Goal: Task Accomplishment & Management: Use online tool/utility

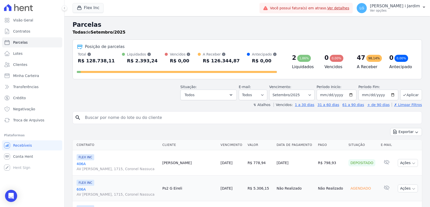
select select
click at [91, 6] on button "Flex Inc" at bounding box center [88, 8] width 31 height 10
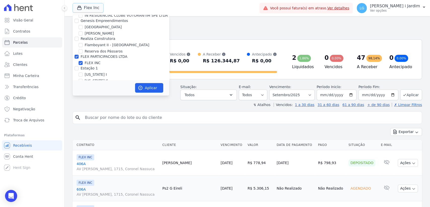
scroll to position [532, 0]
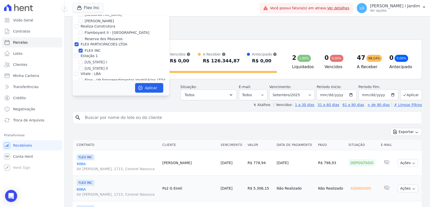
click at [91, 36] on label "Reserva dos Pássaros" at bounding box center [104, 38] width 38 height 5
click at [83, 37] on input "Reserva dos Pássaros" at bounding box center [81, 39] width 4 height 4
checkbox input "true"
click at [93, 42] on label "FLEX PARTICIPACOES LTDA" at bounding box center [104, 44] width 47 height 4
click at [79, 42] on input "FLEX PARTICIPACOES LTDA" at bounding box center [77, 44] width 4 height 4
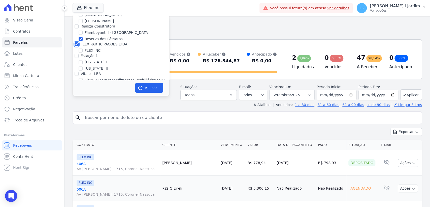
checkbox input "false"
click at [93, 36] on label "Reserva dos Pássaros" at bounding box center [104, 38] width 38 height 5
click at [83, 37] on input "Reserva dos Pássaros" at bounding box center [81, 39] width 4 height 4
checkbox input "false"
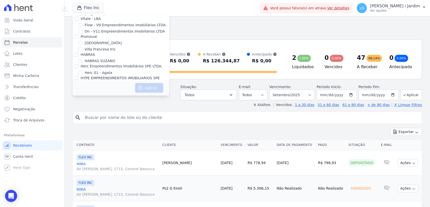
scroll to position [588, 0]
click at [84, 39] on div "[GEOGRAPHIC_DATA]" at bounding box center [121, 41] width 97 height 5
click at [81, 40] on input "[GEOGRAPHIC_DATA]" at bounding box center [81, 42] width 4 height 4
checkbox input "true"
click at [151, 89] on button "Aplicar" at bounding box center [149, 88] width 28 height 10
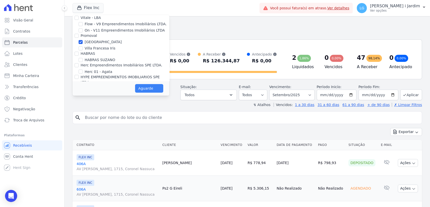
select select
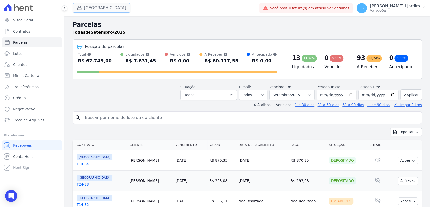
click at [89, 10] on button "[GEOGRAPHIC_DATA]" at bounding box center [102, 8] width 58 height 10
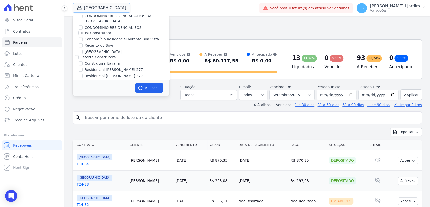
scroll to position [532, 0]
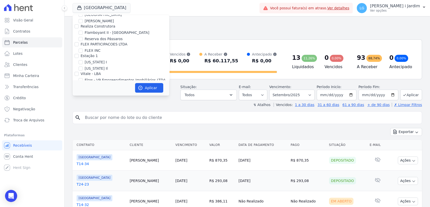
click at [87, 95] on label "[GEOGRAPHIC_DATA]" at bounding box center [103, 97] width 37 height 5
click at [83, 96] on input "[GEOGRAPHIC_DATA]" at bounding box center [81, 98] width 4 height 4
checkbox input "false"
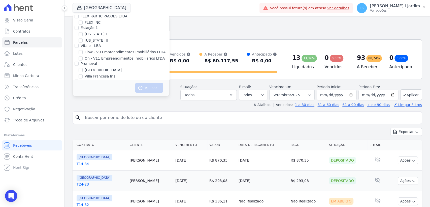
click at [92, 74] on label "Villa Francesa Iris" at bounding box center [100, 76] width 31 height 5
click at [83, 74] on input "Villa Francesa Iris" at bounding box center [81, 76] width 4 height 4
checkbox input "true"
click at [151, 86] on button "Aplicar" at bounding box center [149, 88] width 28 height 10
select select
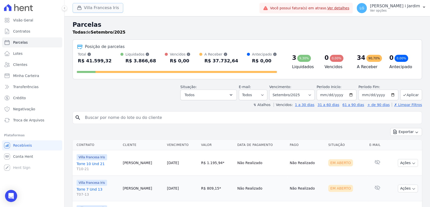
click at [113, 9] on button "Villa Francesa Iris" at bounding box center [98, 8] width 51 height 10
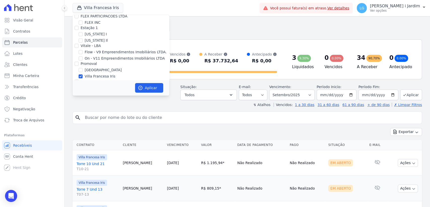
drag, startPoint x: 100, startPoint y: 54, endPoint x: 87, endPoint y: 53, distance: 13.1
click at [100, 74] on label "Villa Francesa Iris" at bounding box center [100, 76] width 31 height 5
click at [83, 74] on input "Villa Francesa Iris" at bounding box center [81, 76] width 4 height 4
checkbox input "false"
click at [88, 67] on label "[GEOGRAPHIC_DATA]" at bounding box center [103, 69] width 37 height 5
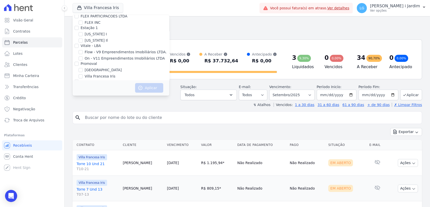
click at [83, 68] on input "[GEOGRAPHIC_DATA]" at bounding box center [81, 70] width 4 height 4
checkbox input "true"
click at [151, 89] on button "Aplicar" at bounding box center [149, 88] width 28 height 10
select select
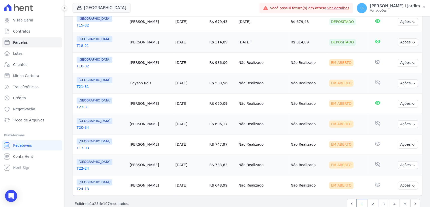
scroll to position [474, 0]
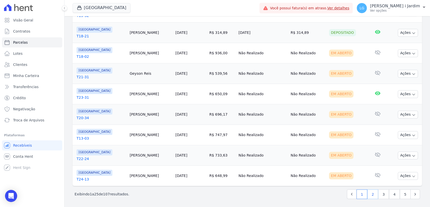
click at [370, 194] on link "2" at bounding box center [372, 194] width 11 height 10
select select
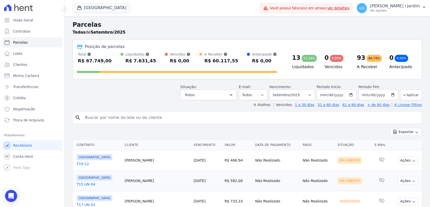
click at [181, 130] on div "Exportar Exportar PDF Exportar CSV" at bounding box center [247, 134] width 349 height 12
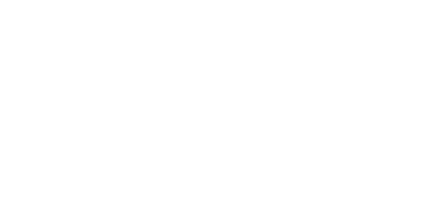
select select
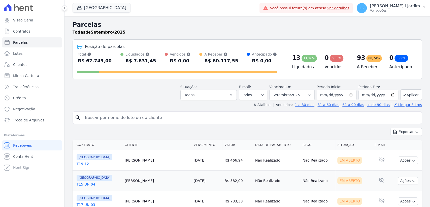
drag, startPoint x: 0, startPoint y: 0, endPoint x: 103, endPoint y: 88, distance: 135.8
click at [103, 88] on div "Situação: Agendado Em Aberto Pago Processando Cancelado Vencido Transferindo De…" at bounding box center [247, 91] width 349 height 18
click at [99, 63] on div "R$ 67.749,00" at bounding box center [95, 61] width 34 height 8
click at [112, 111] on div "search" at bounding box center [247, 117] width 349 height 13
